Goal: Task Accomplishment & Management: Manage account settings

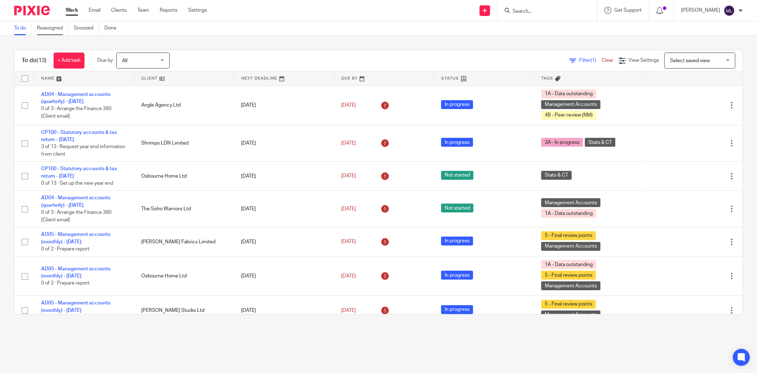
click at [62, 27] on link "Reassigned" at bounding box center [53, 28] width 32 height 14
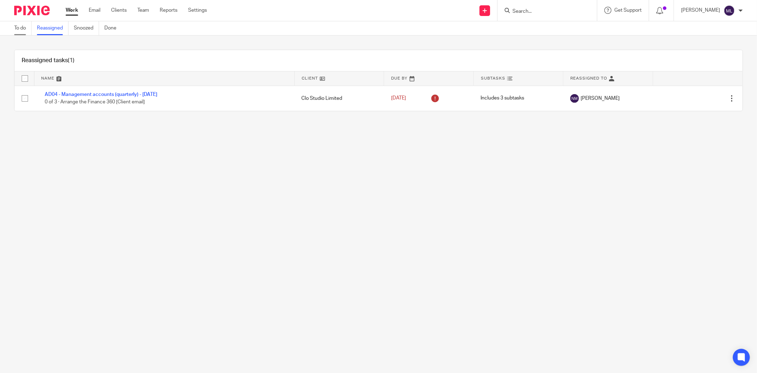
click at [26, 27] on link "To do" at bounding box center [22, 28] width 17 height 14
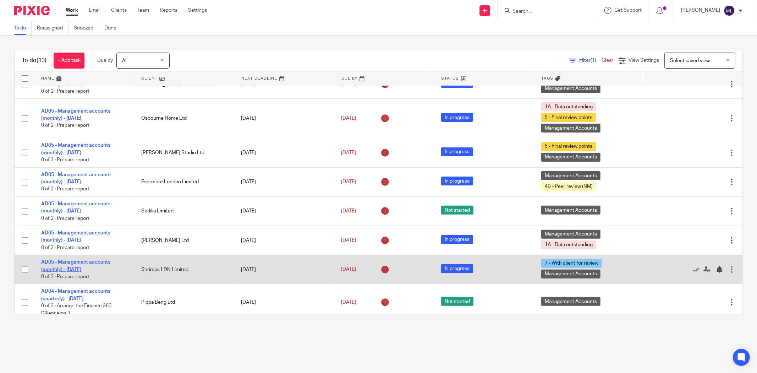
scroll to position [196, 0]
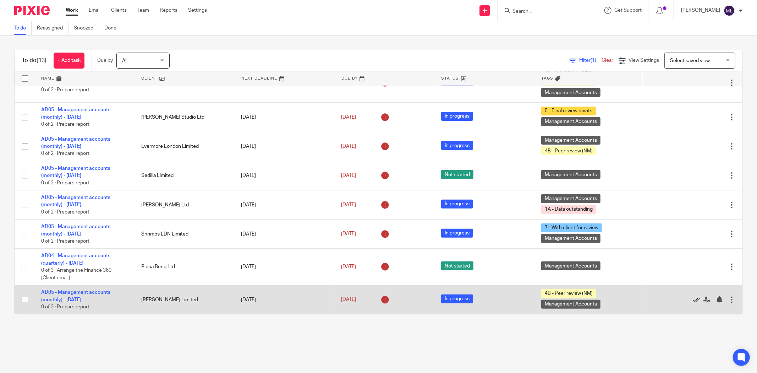
click at [693, 299] on icon at bounding box center [696, 299] width 7 height 7
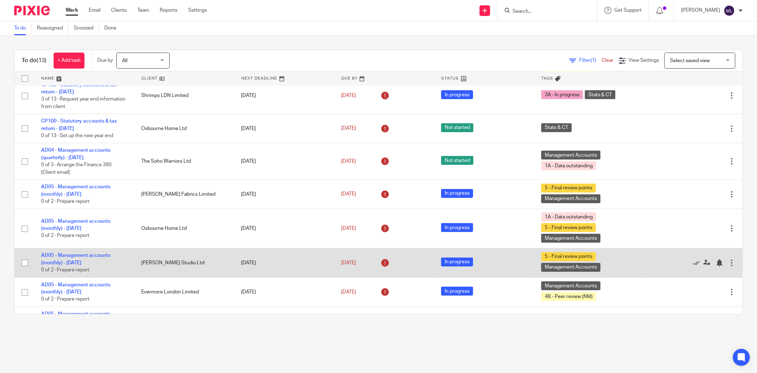
scroll to position [0, 0]
